Goal: Task Accomplishment & Management: Manage account settings

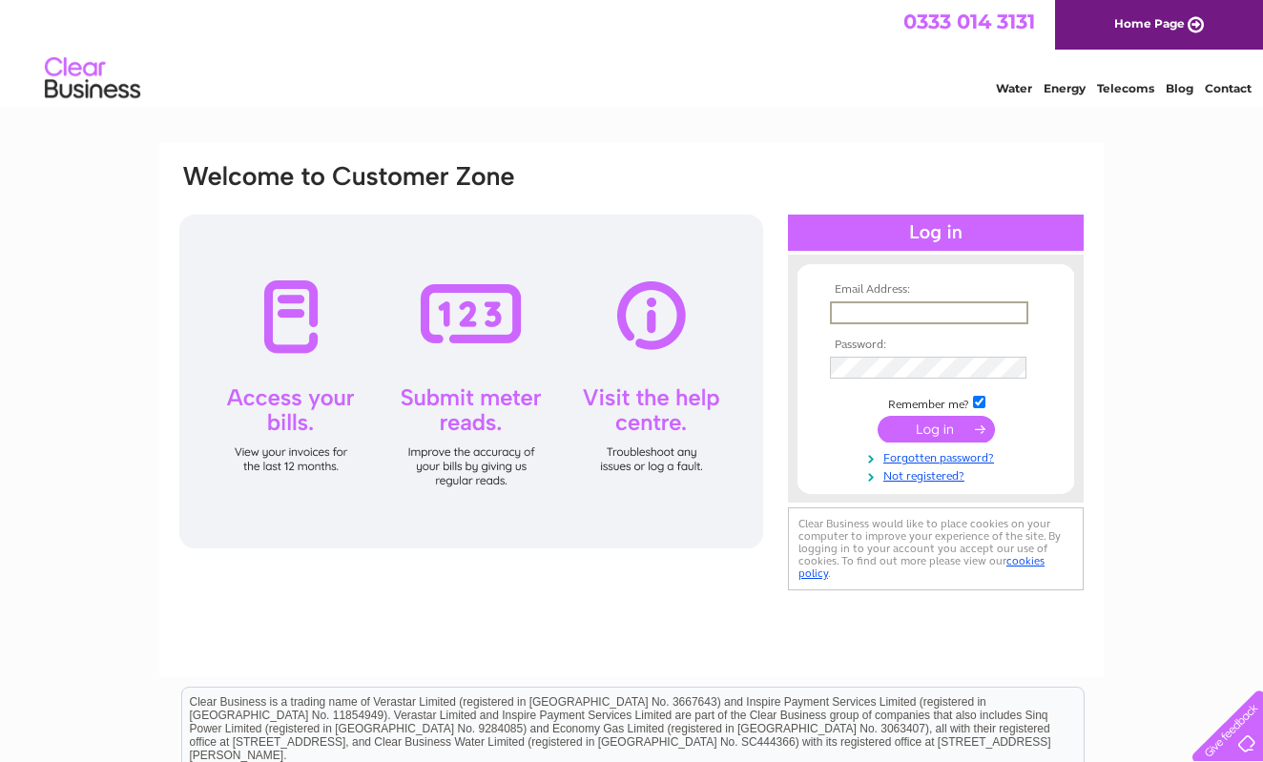
type input "[EMAIL_ADDRESS][DOMAIN_NAME]"
click at [936, 427] on input "submit" at bounding box center [936, 429] width 117 height 27
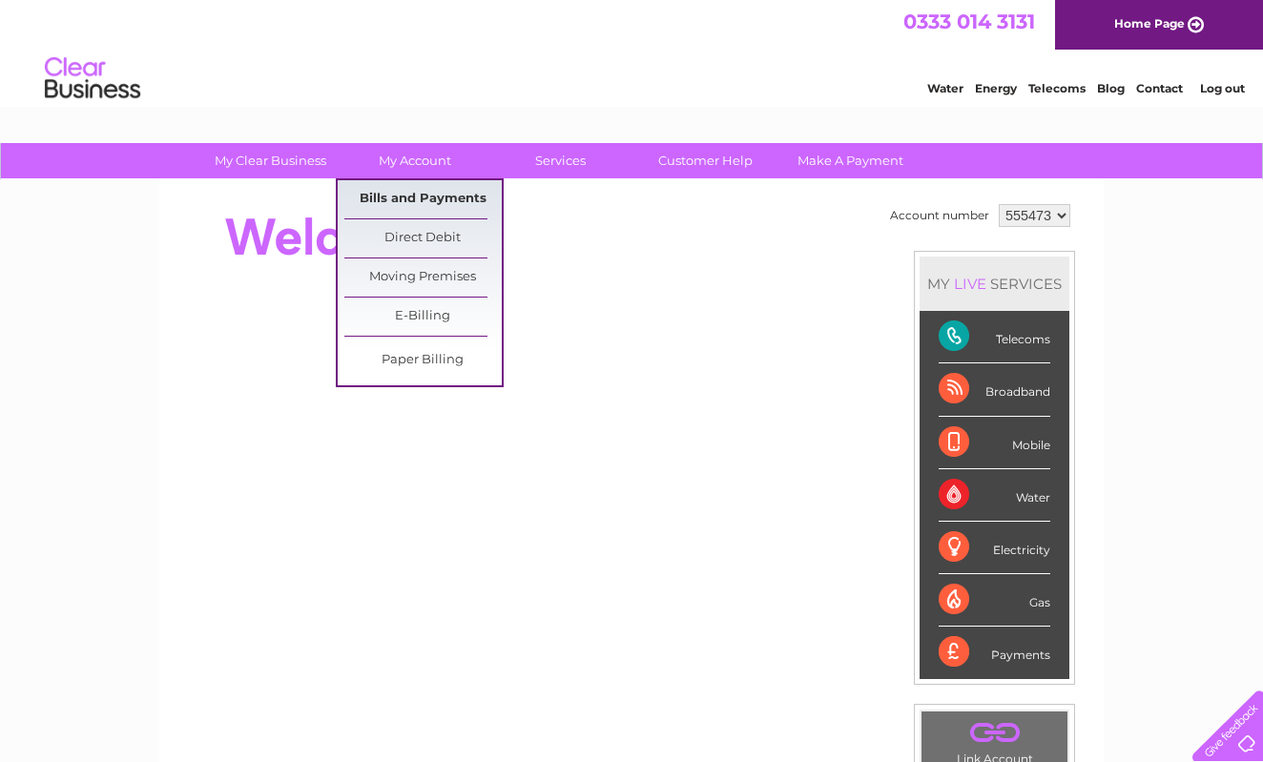
click at [418, 200] on link "Bills and Payments" at bounding box center [422, 199] width 157 height 38
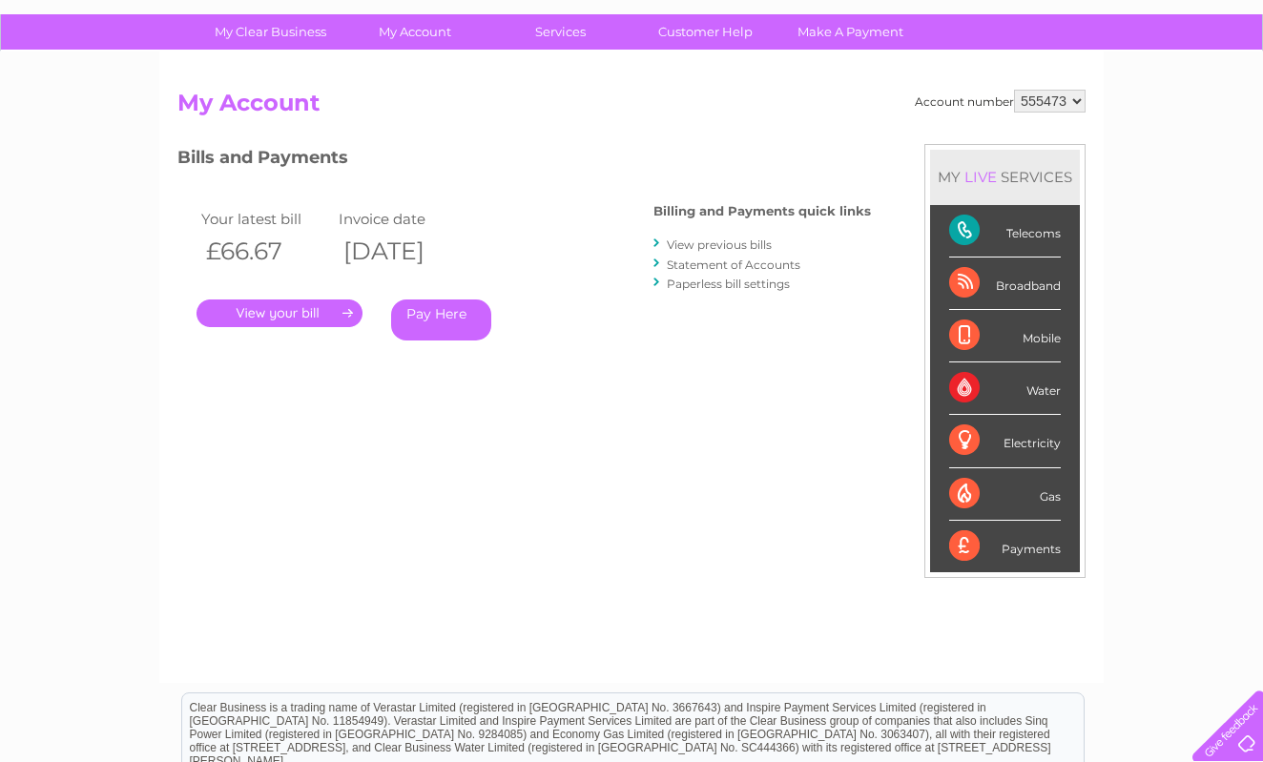
scroll to position [134, 0]
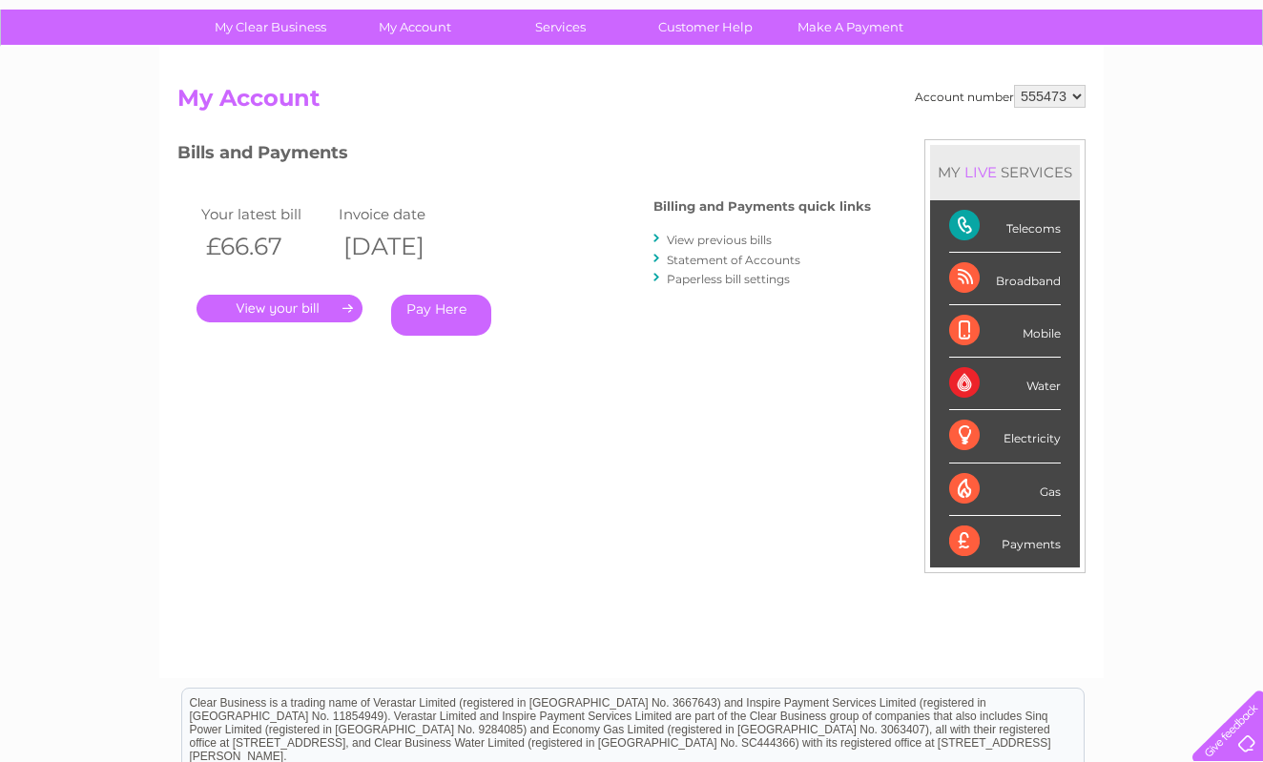
click at [302, 310] on link "." at bounding box center [279, 309] width 166 height 28
click at [347, 307] on link "." at bounding box center [279, 309] width 166 height 28
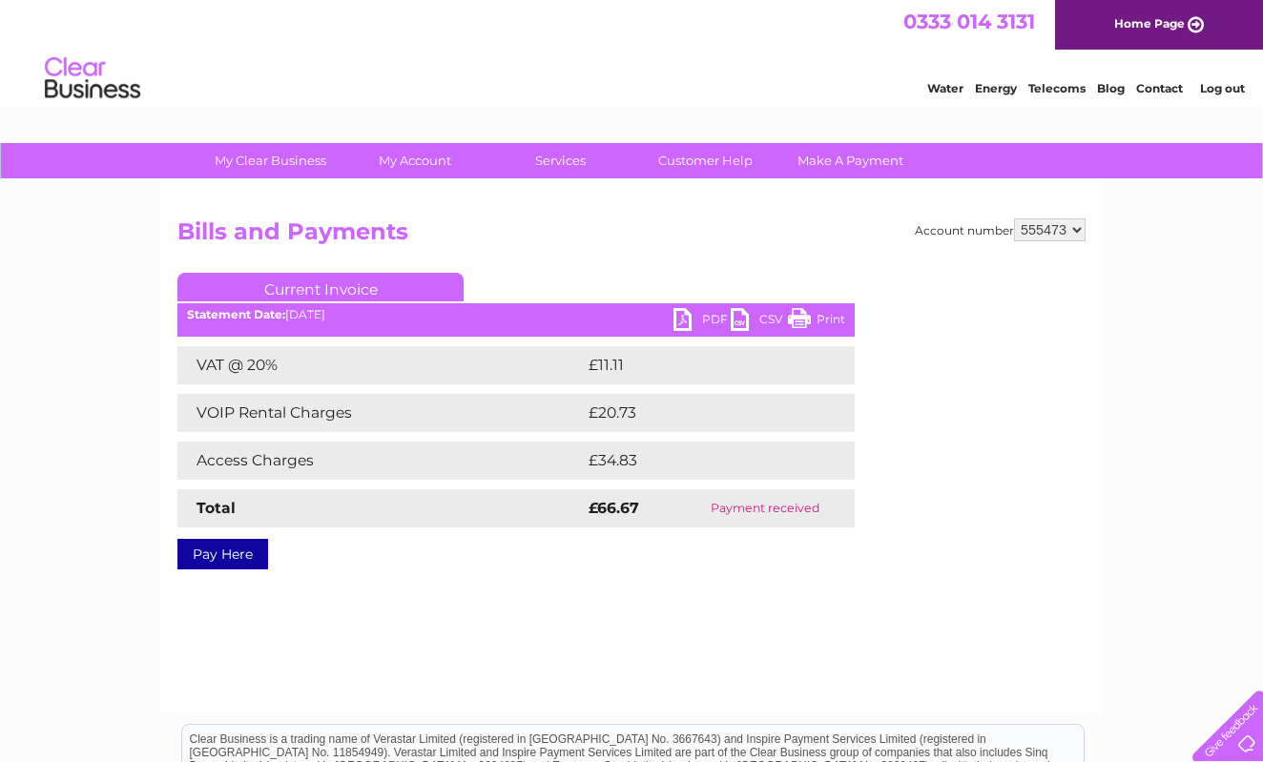
click at [686, 313] on link "PDF" at bounding box center [701, 322] width 57 height 28
